Goal: Task Accomplishment & Management: Use online tool/utility

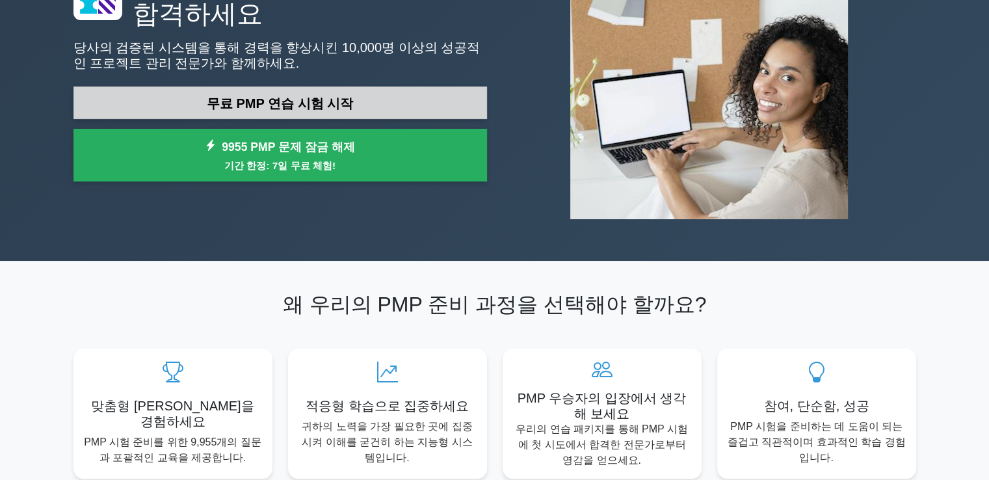
scroll to position [65, 0]
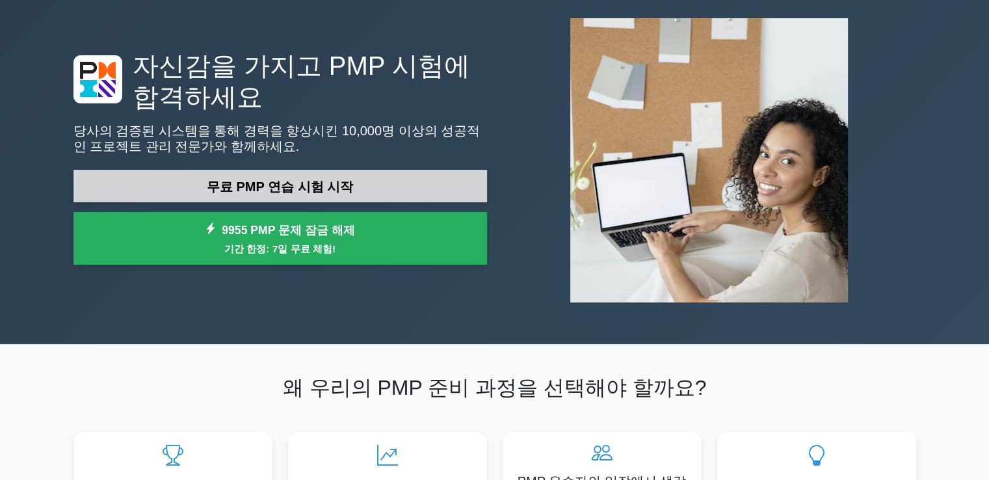
click at [299, 182] on font "무료 PMP 연습 시험 시작" at bounding box center [280, 186] width 146 height 14
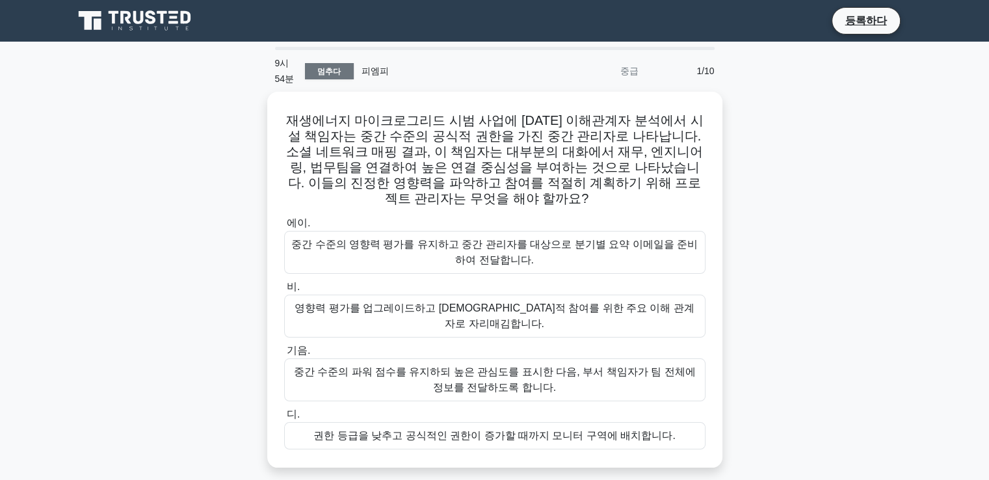
click at [319, 70] on font "멈추다" at bounding box center [328, 71] width 23 height 9
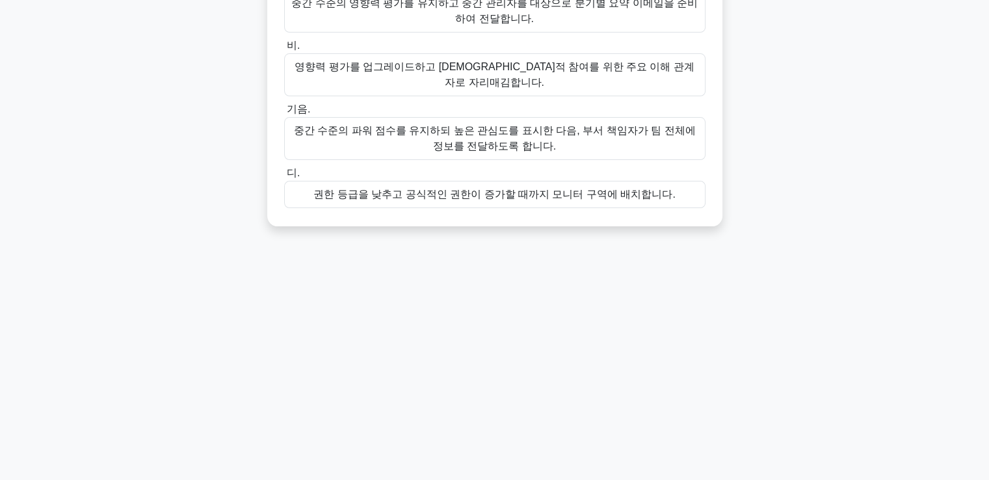
scroll to position [207, 0]
